Goal: Transaction & Acquisition: Download file/media

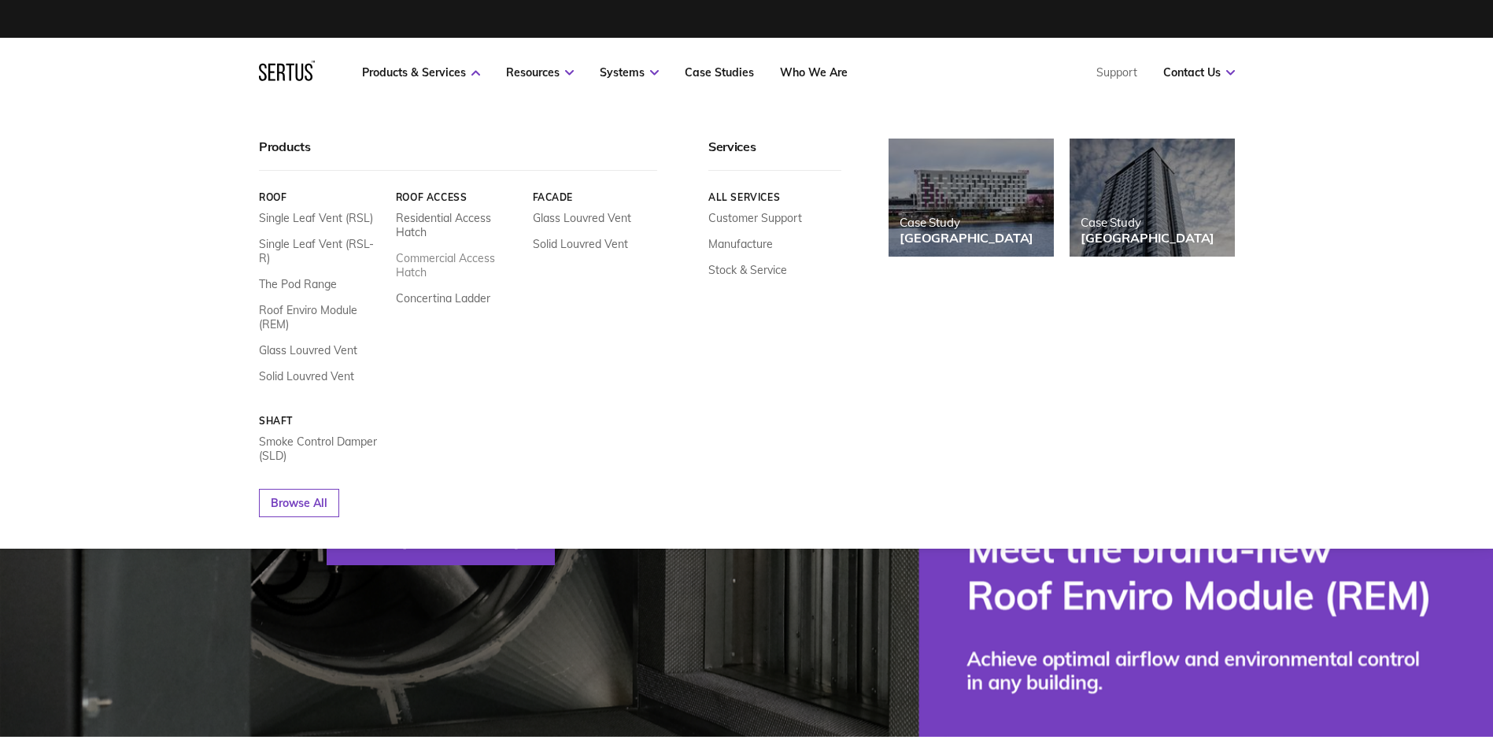
click at [460, 262] on link "Commercial Access Hatch" at bounding box center [457, 265] width 125 height 28
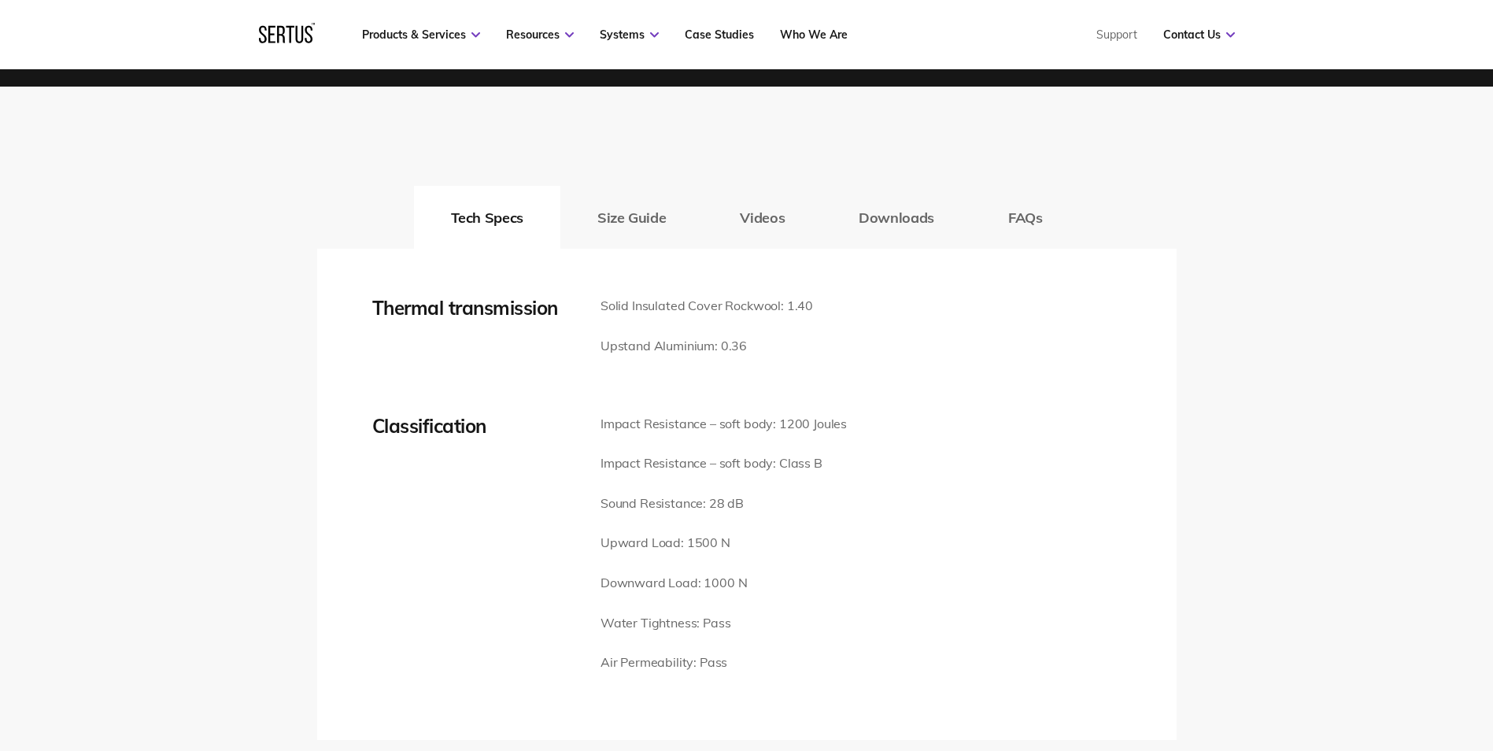
scroll to position [2124, 0]
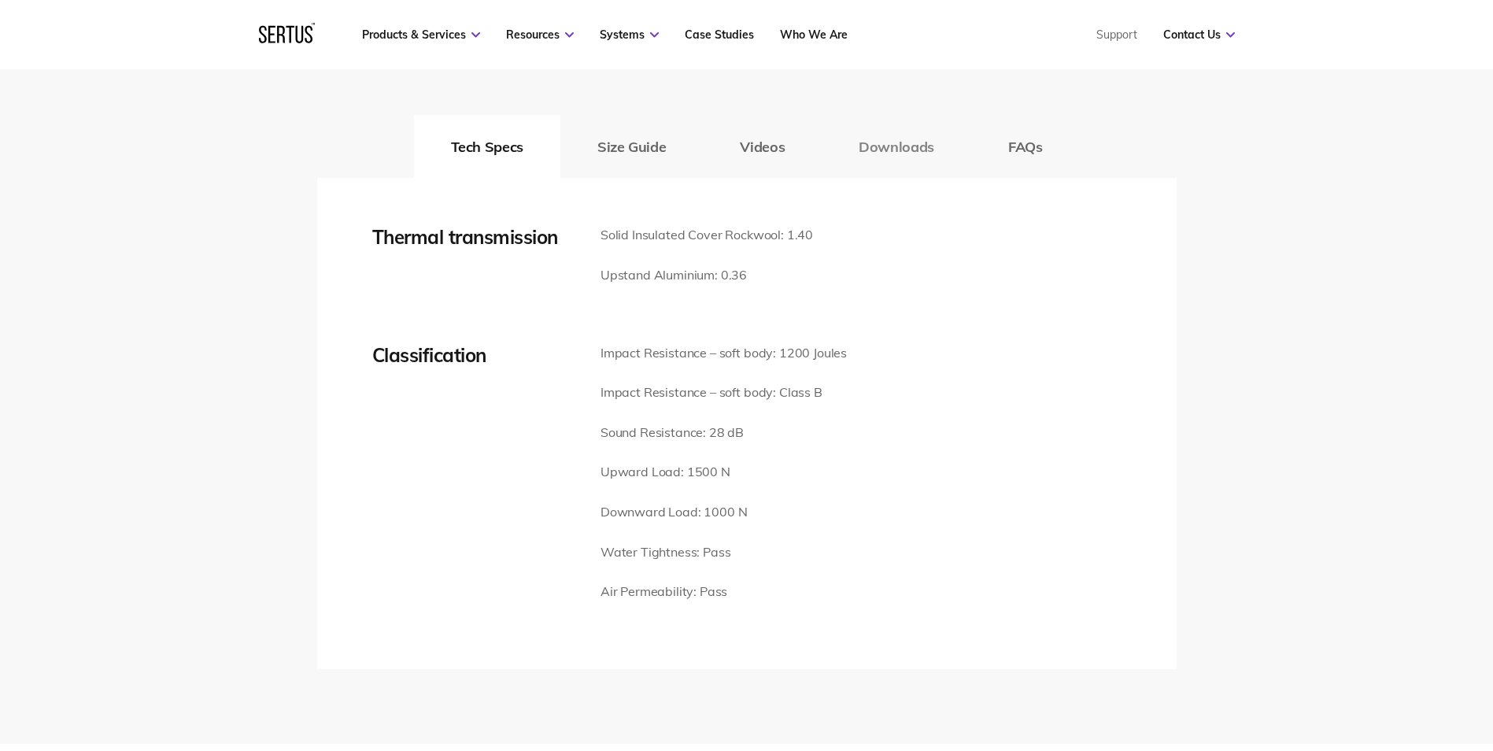
click at [860, 152] on button "Downloads" at bounding box center [895, 146] width 149 height 63
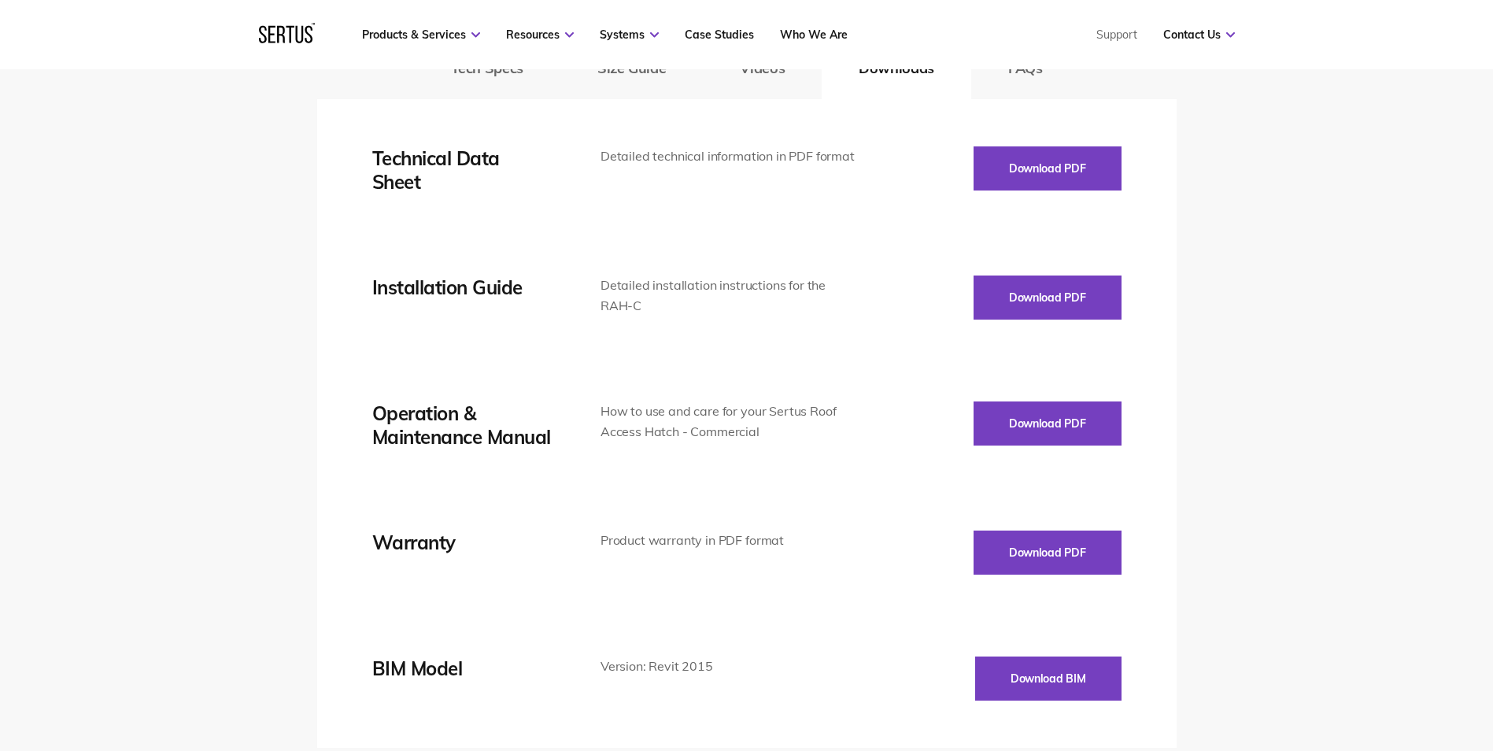
scroll to position [2203, 0]
click at [1021, 153] on button "Download PDF" at bounding box center [1047, 168] width 148 height 44
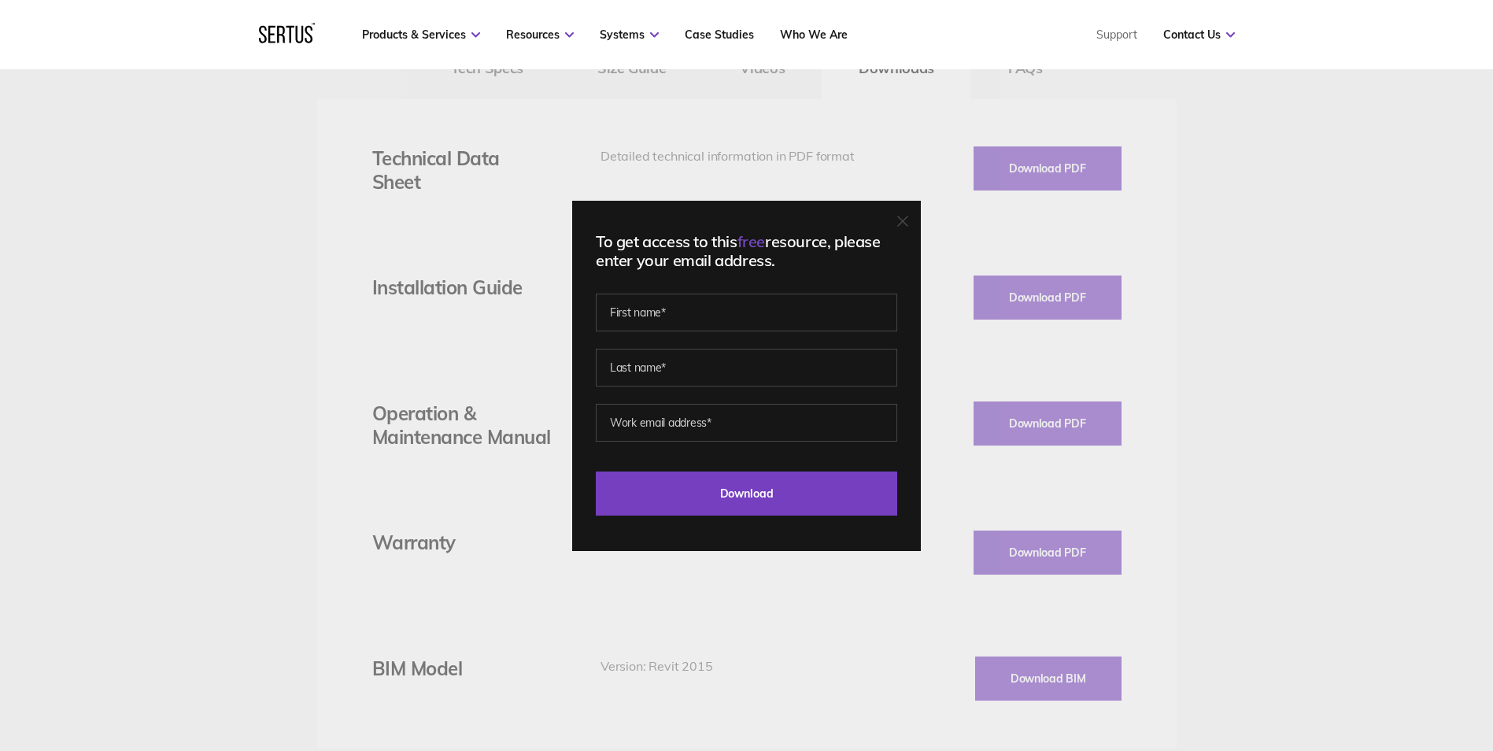
click at [793, 286] on div "To get access to this free resource, please enter your email address. Last Down…" at bounding box center [746, 376] width 349 height 350
click at [773, 299] on input "text" at bounding box center [746, 312] width 301 height 38
click at [880, 220] on div "To get access to this free resource, please enter your email address. Please co…" at bounding box center [746, 376] width 349 height 350
click at [916, 215] on div "To get access to this free resource, please enter your email address. Please co…" at bounding box center [746, 376] width 349 height 350
click at [788, 287] on div "To get access to this free resource, please enter your email address. Please co…" at bounding box center [746, 376] width 349 height 350
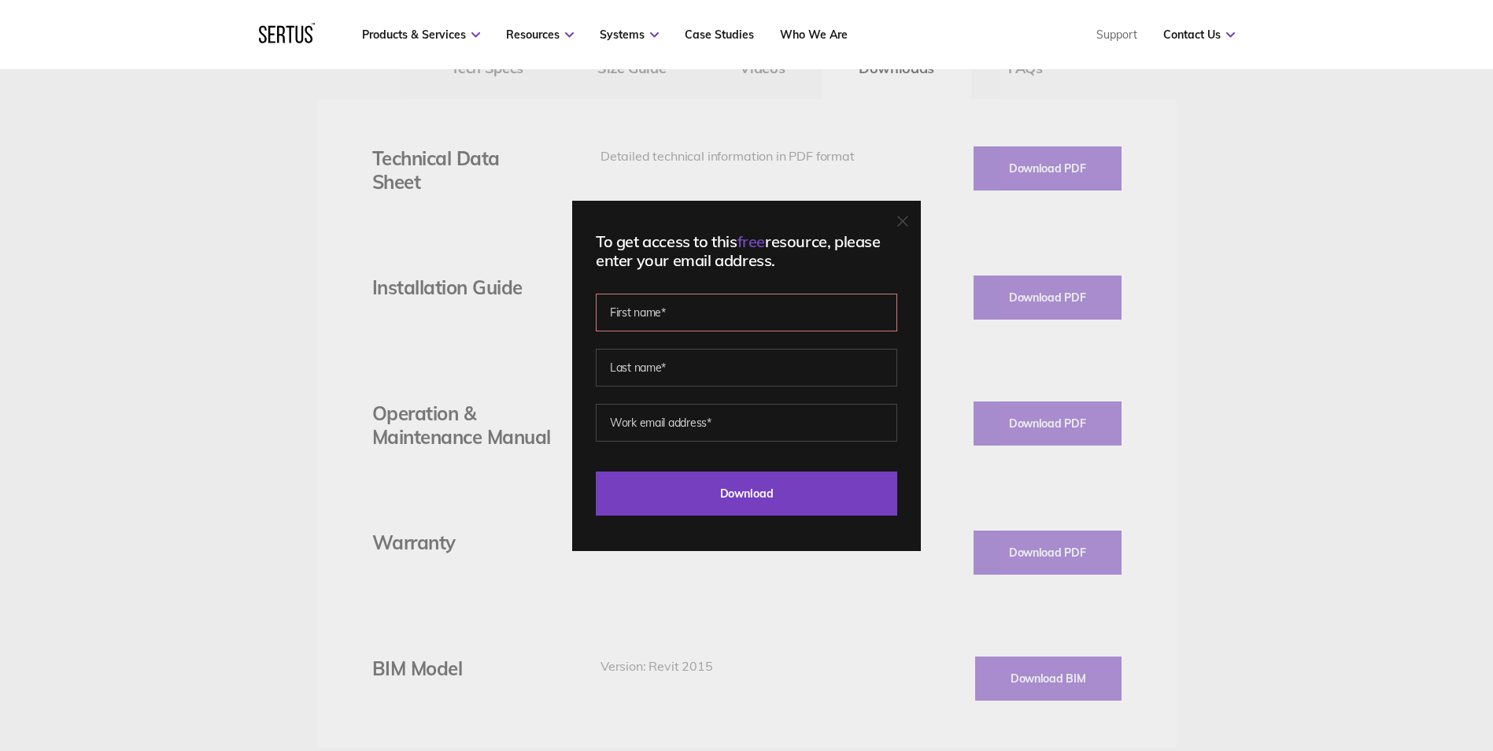
click at [756, 308] on input "text" at bounding box center [746, 312] width 301 height 38
type input "[PERSON_NAME]"
type input "[PERSON_NAME][EMAIL_ADDRESS][PERSON_NAME][DOMAIN_NAME]"
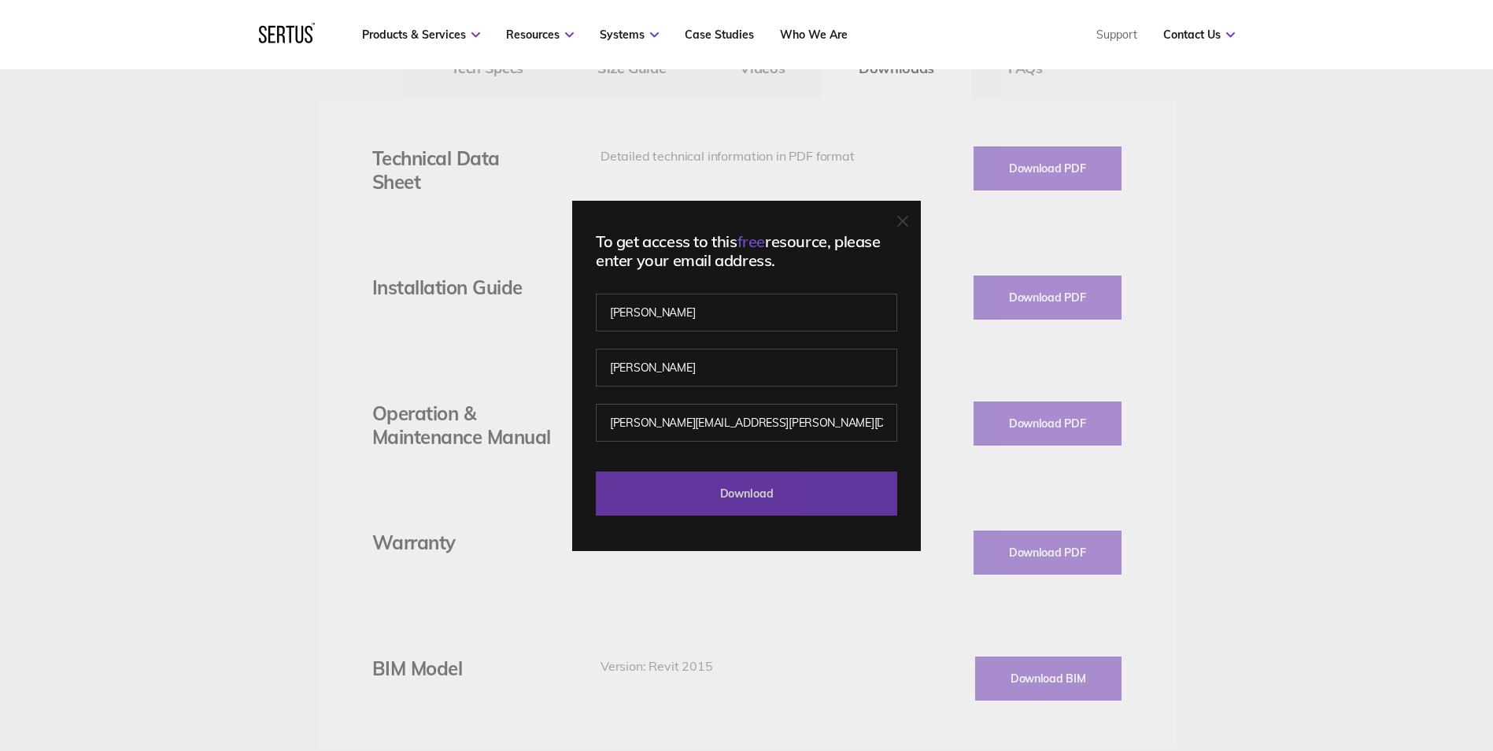
click at [689, 486] on input "Download" at bounding box center [746, 493] width 301 height 44
click at [653, 312] on input "[PERSON_NAME]" at bounding box center [746, 312] width 301 height 38
click at [652, 312] on input "[PERSON_NAME]" at bounding box center [746, 312] width 301 height 38
type input "[PERSON_NAME]"
click at [718, 261] on div "To get access to this free resource, please enter your email address." at bounding box center [746, 251] width 301 height 38
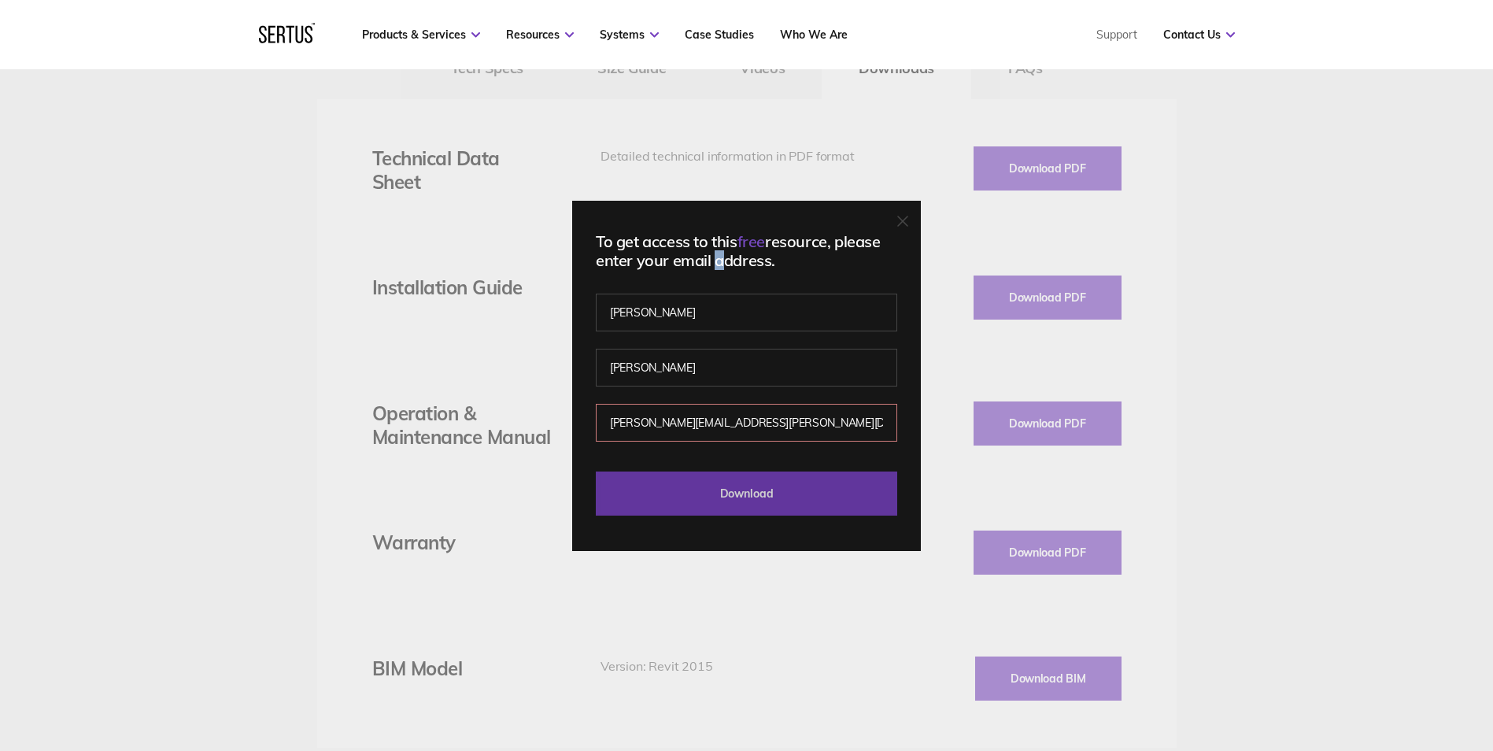
click at [726, 496] on input "Download" at bounding box center [746, 493] width 301 height 44
click at [730, 494] on input "Download" at bounding box center [746, 493] width 301 height 44
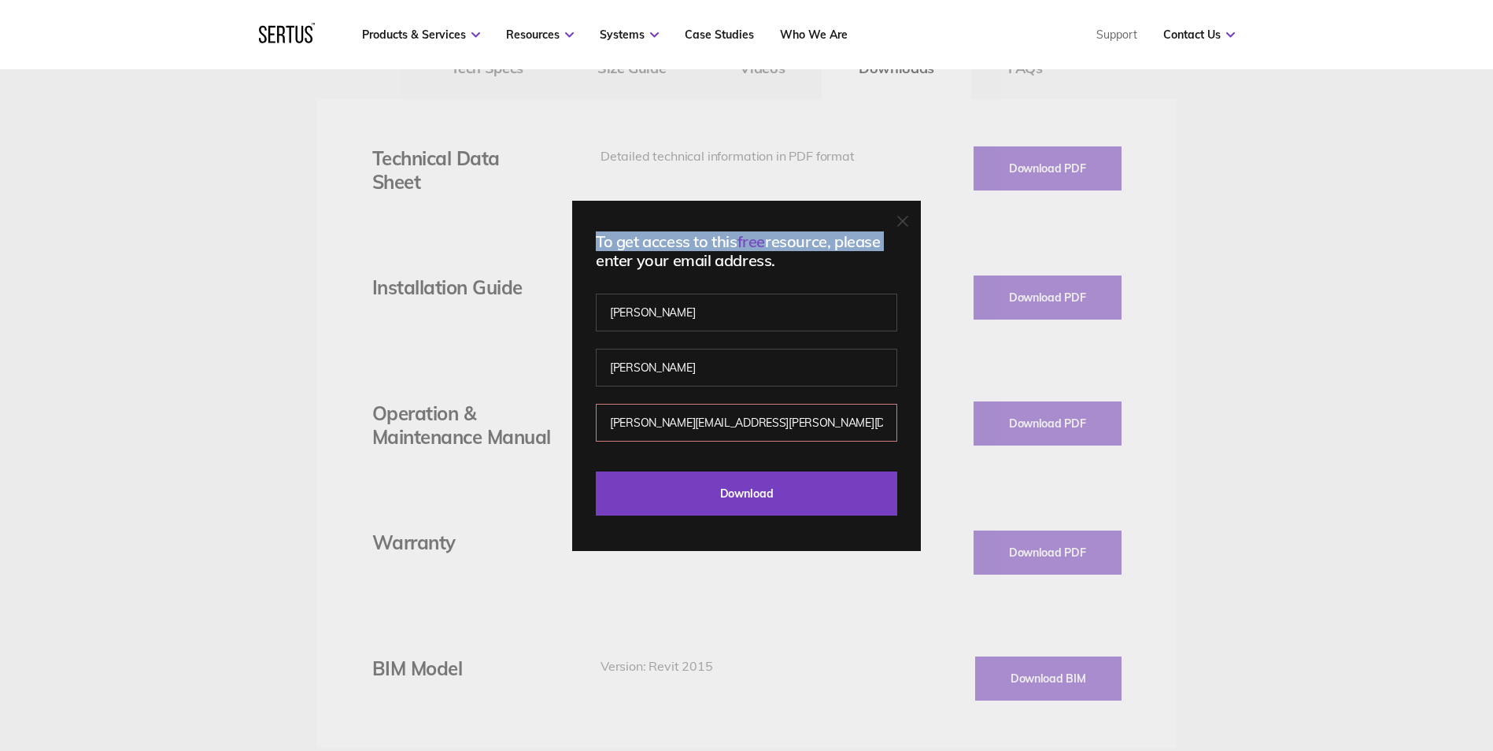
click at [903, 219] on div "To get access to this free resource, please enter your email address. [PERSON_N…" at bounding box center [746, 376] width 349 height 350
click at [907, 220] on icon at bounding box center [902, 220] width 9 height 9
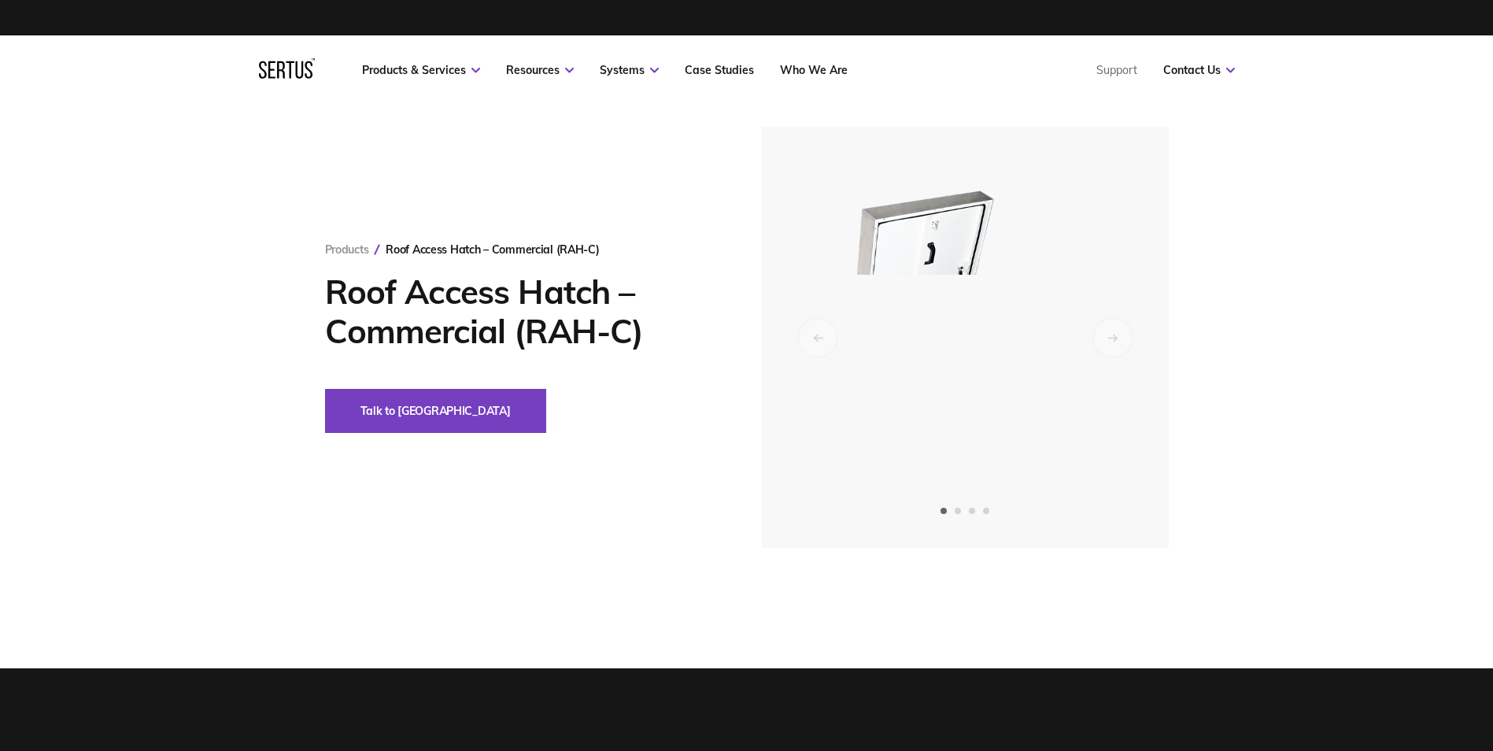
scroll to position [0, 0]
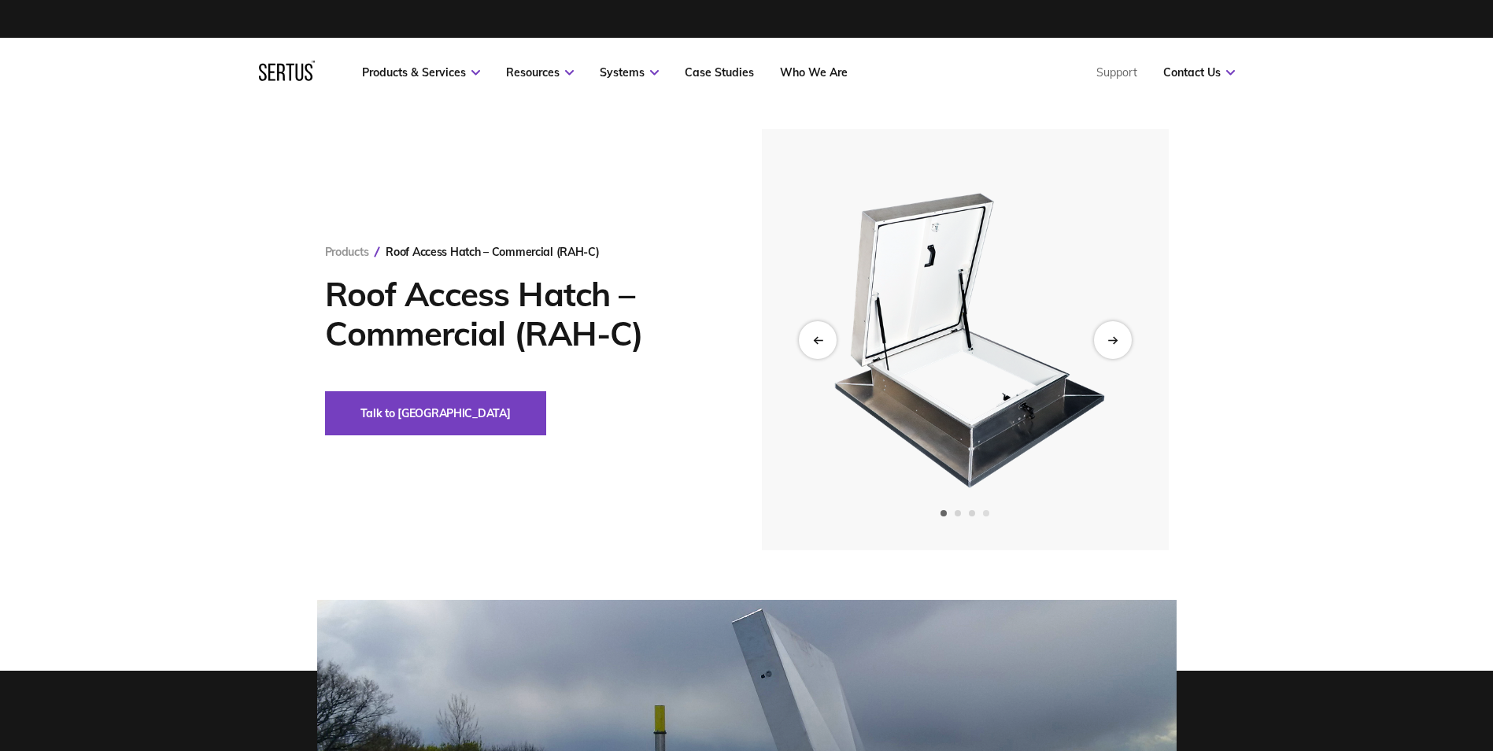
click at [984, 510] on span "Go to slide 4" at bounding box center [986, 513] width 6 height 6
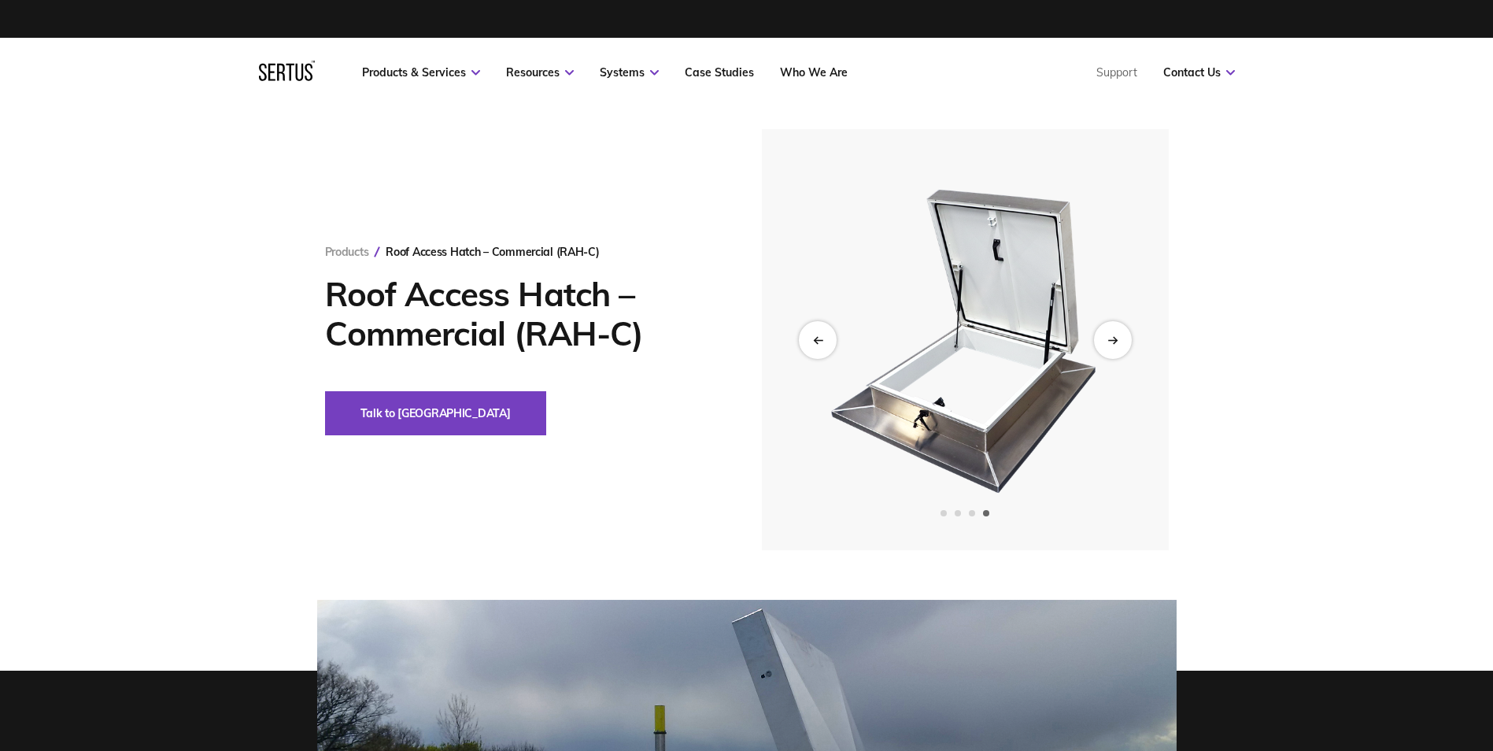
click at [1055, 437] on img at bounding box center [964, 339] width 386 height 421
click at [914, 362] on img at bounding box center [964, 339] width 386 height 421
drag, startPoint x: 825, startPoint y: 340, endPoint x: 809, endPoint y: 342, distance: 16.7
click at [810, 343] on div "Previous slide" at bounding box center [817, 339] width 39 height 39
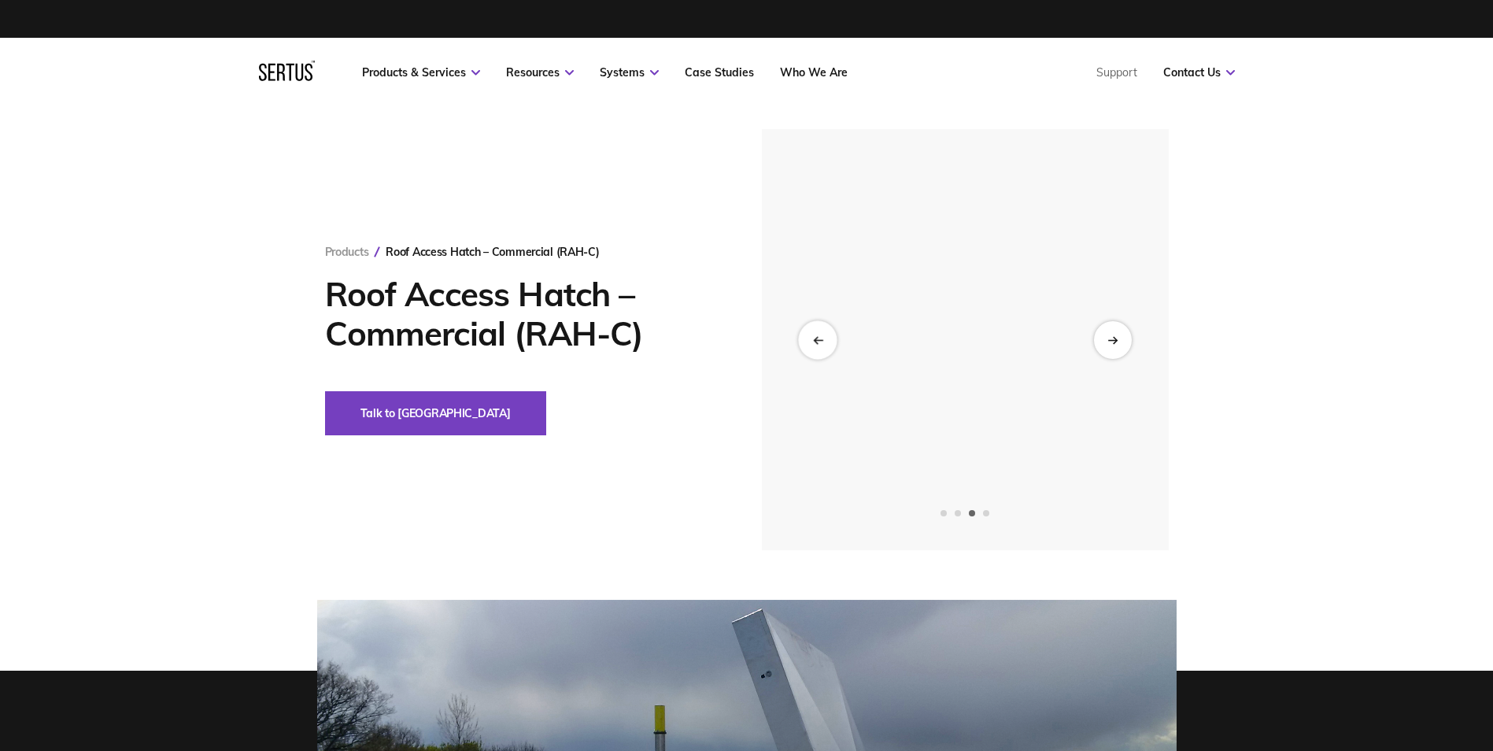
click at [809, 342] on div "Previous slide" at bounding box center [817, 339] width 39 height 39
